Goal: Task Accomplishment & Management: Use online tool/utility

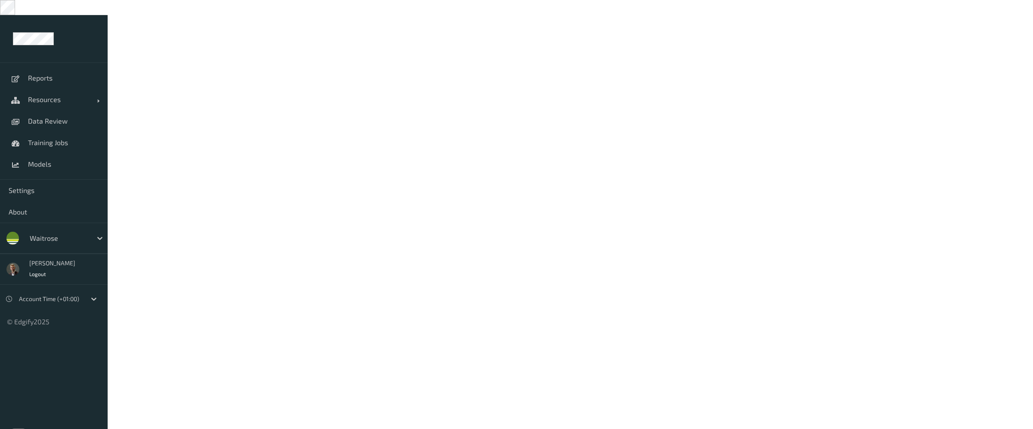
click at [74, 231] on div "waitrose" at bounding box center [66, 238] width 82 height 16
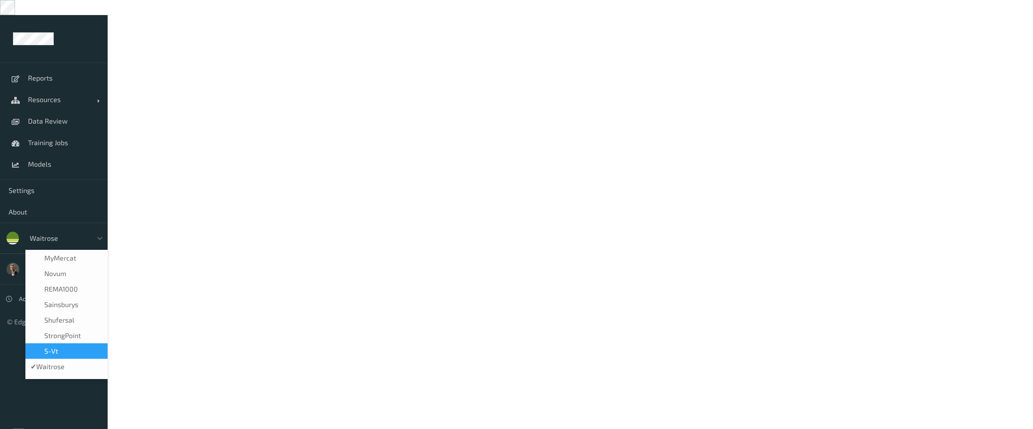
scroll to position [140, 0]
click at [70, 321] on div "Sainsburys" at bounding box center [66, 329] width 82 height 16
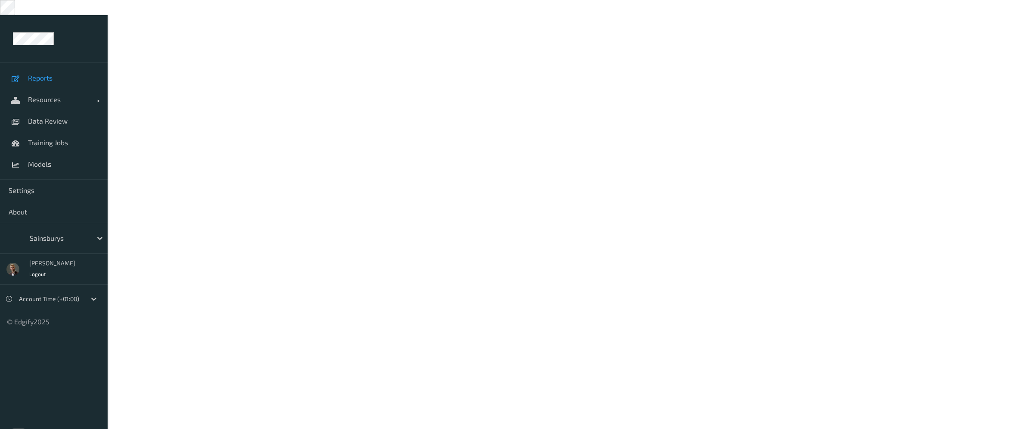
click at [32, 74] on span "Reports" at bounding box center [63, 78] width 71 height 9
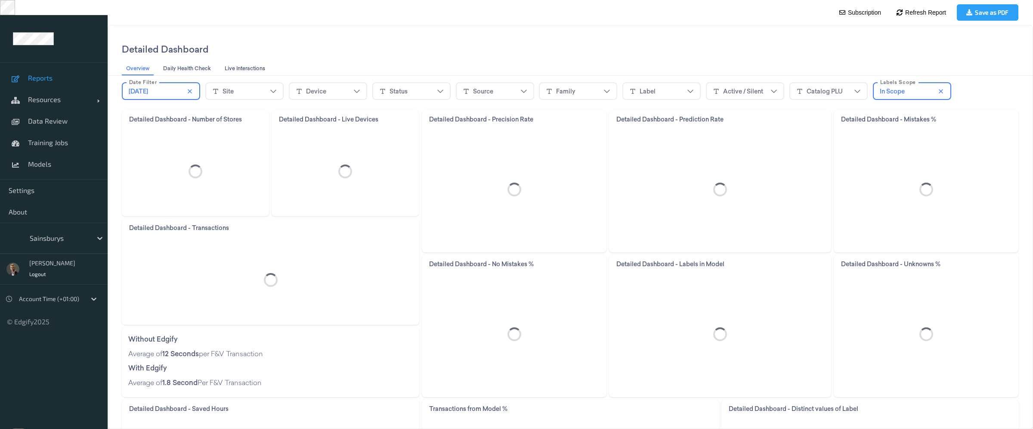
click at [19, 428] on label at bounding box center [18, 432] width 17 height 9
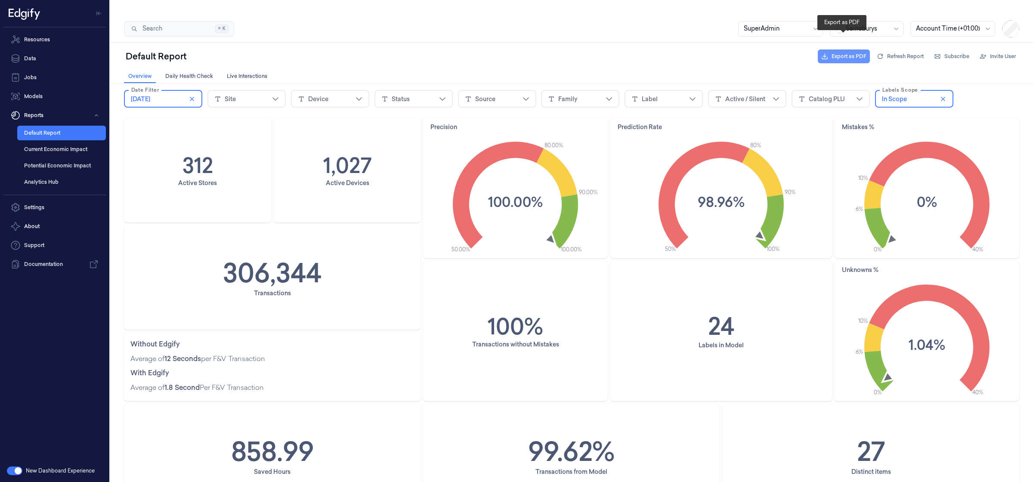
click at [845, 53] on span "Export as PDF" at bounding box center [849, 57] width 35 height 8
